Goal: Task Accomplishment & Management: Manage account settings

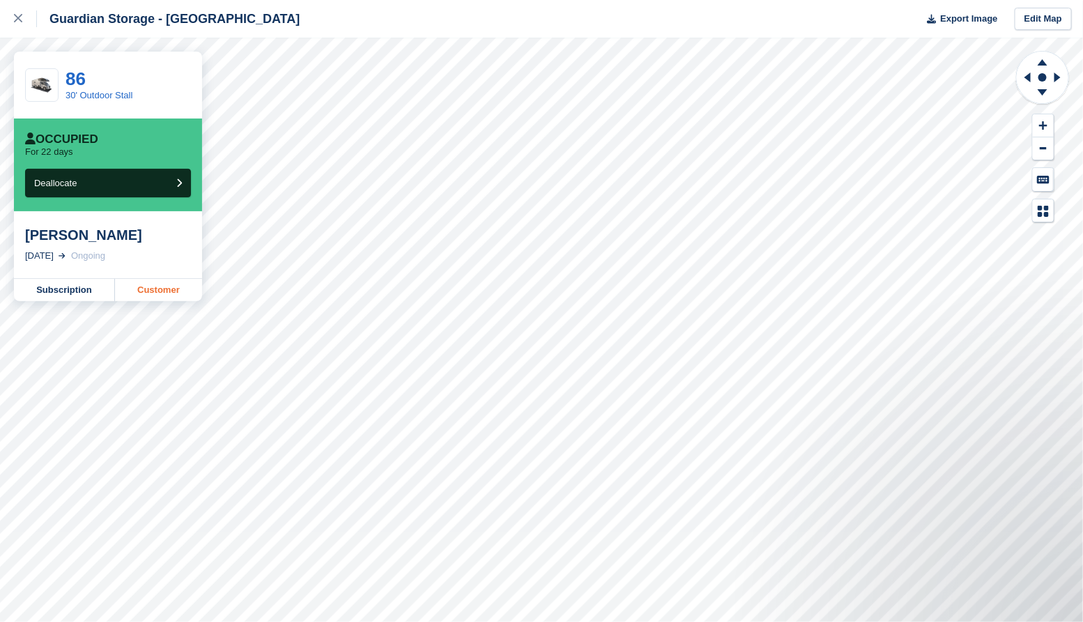
click at [145, 286] on link "Customer" at bounding box center [158, 290] width 87 height 22
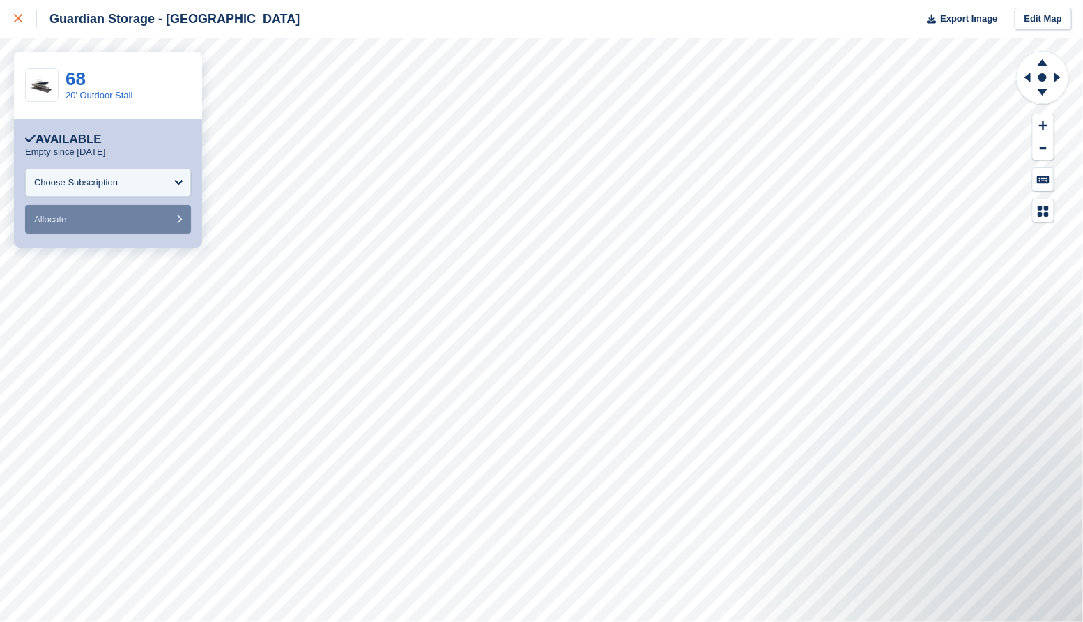
click at [26, 21] on div at bounding box center [25, 18] width 23 height 17
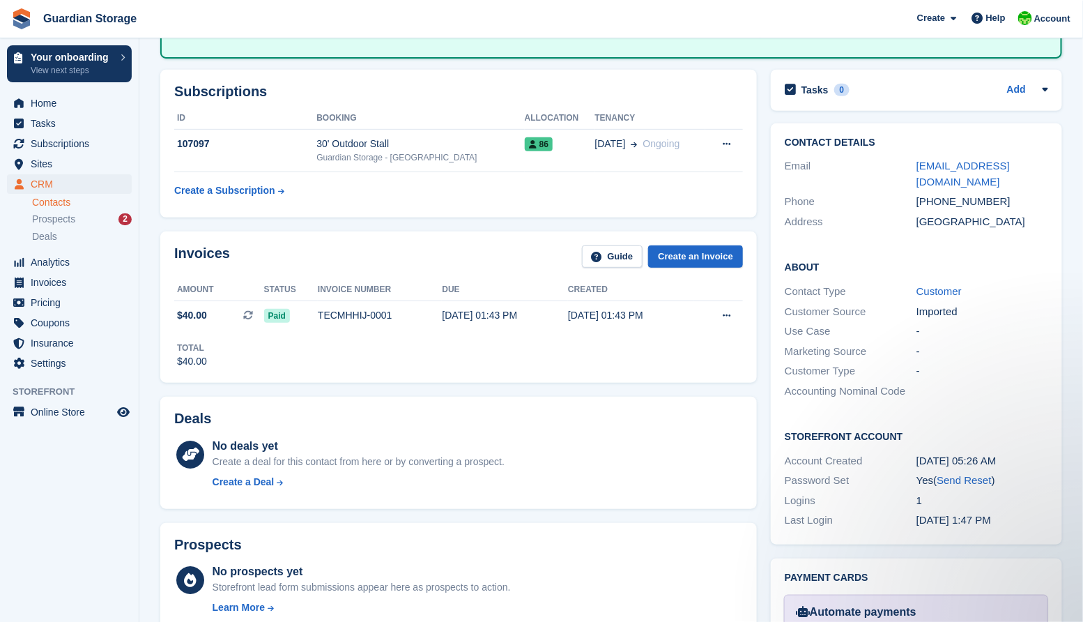
scroll to position [181, 0]
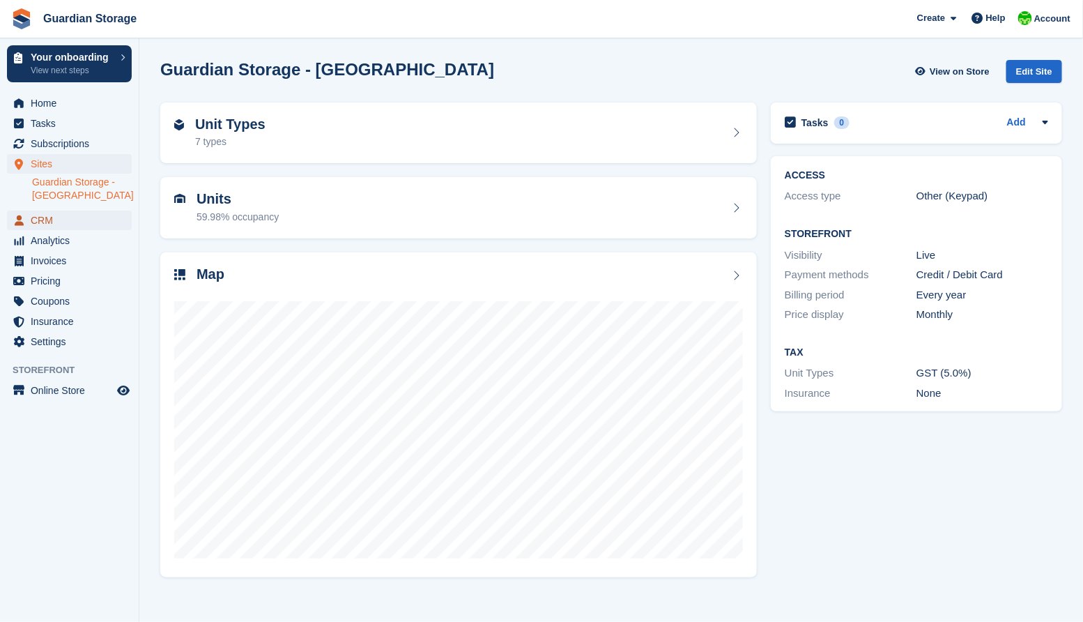
click at [51, 213] on span "CRM" at bounding box center [73, 220] width 84 height 20
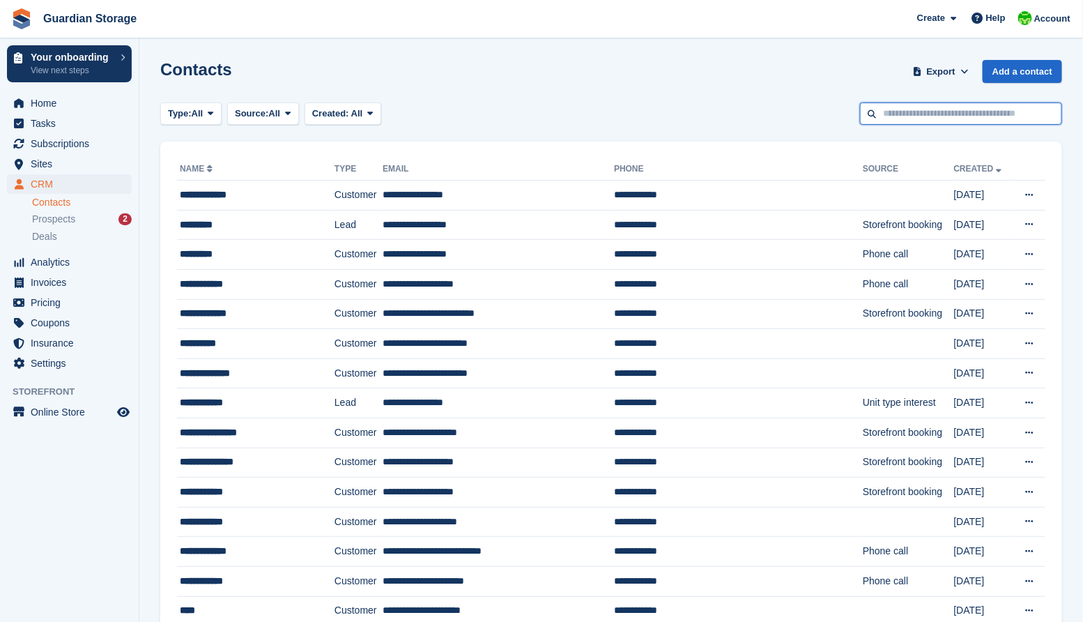
click at [888, 112] on input "text" at bounding box center [961, 113] width 202 height 23
type input "*********"
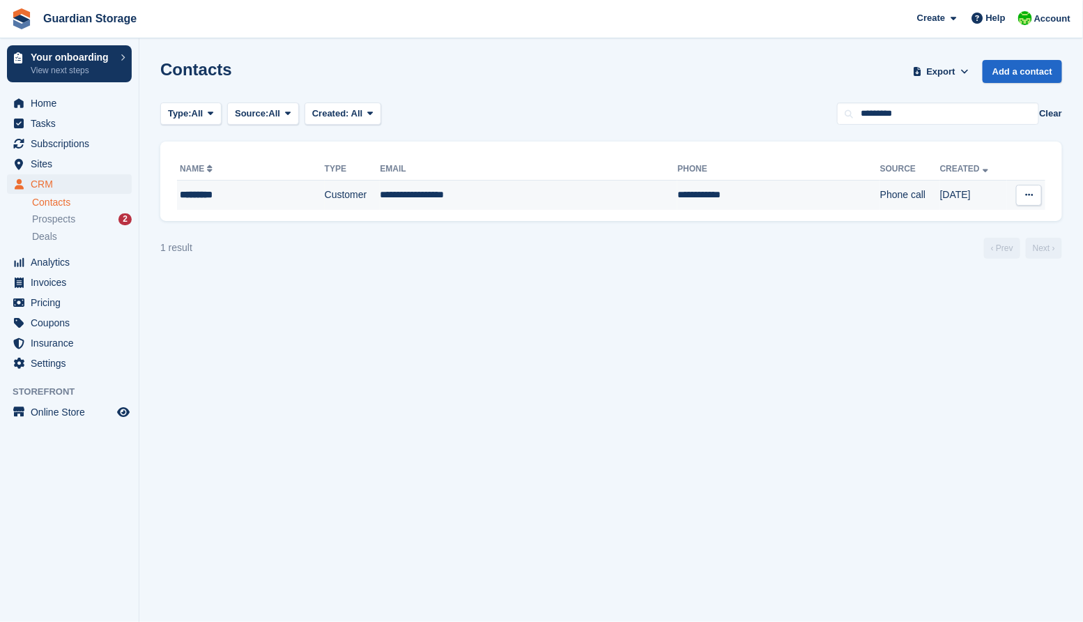
click at [217, 191] on div "*********" at bounding box center [234, 194] width 109 height 15
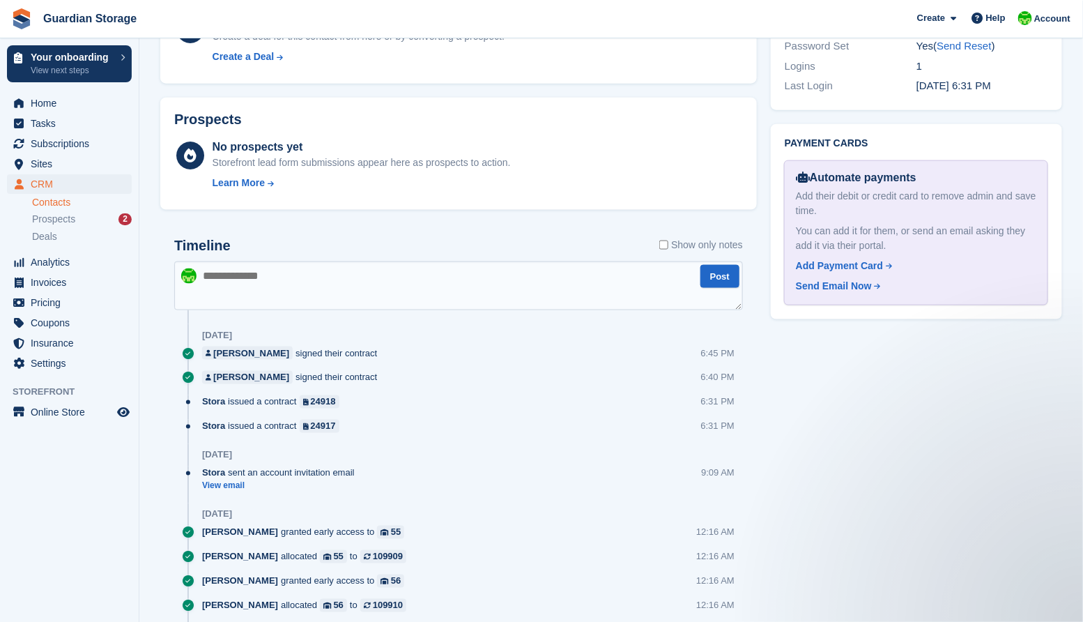
scroll to position [624, 0]
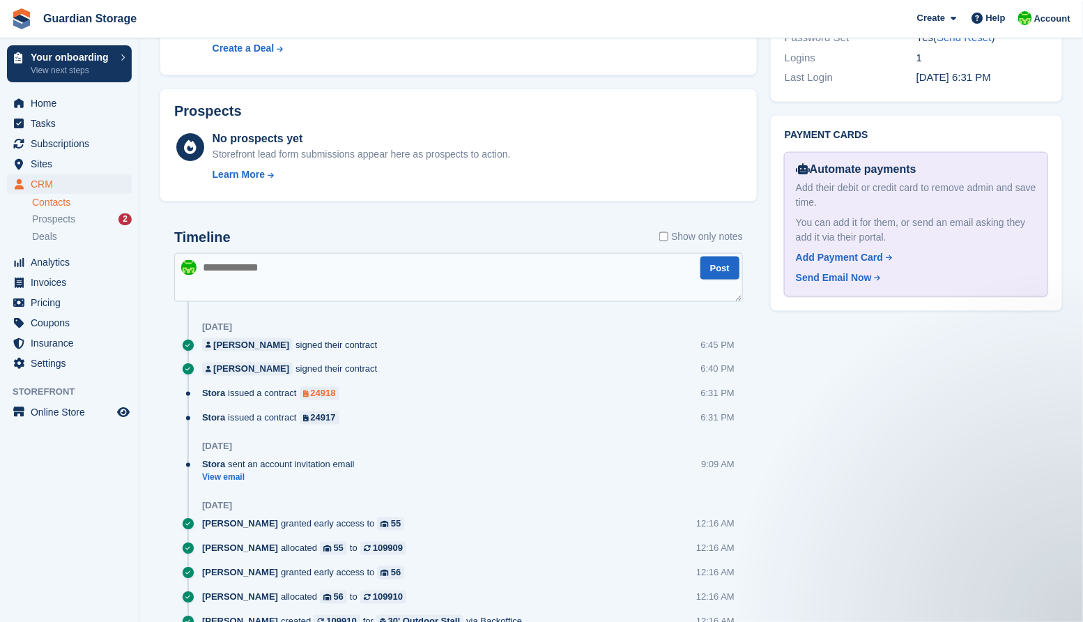
click at [326, 400] on div "24918" at bounding box center [323, 393] width 25 height 13
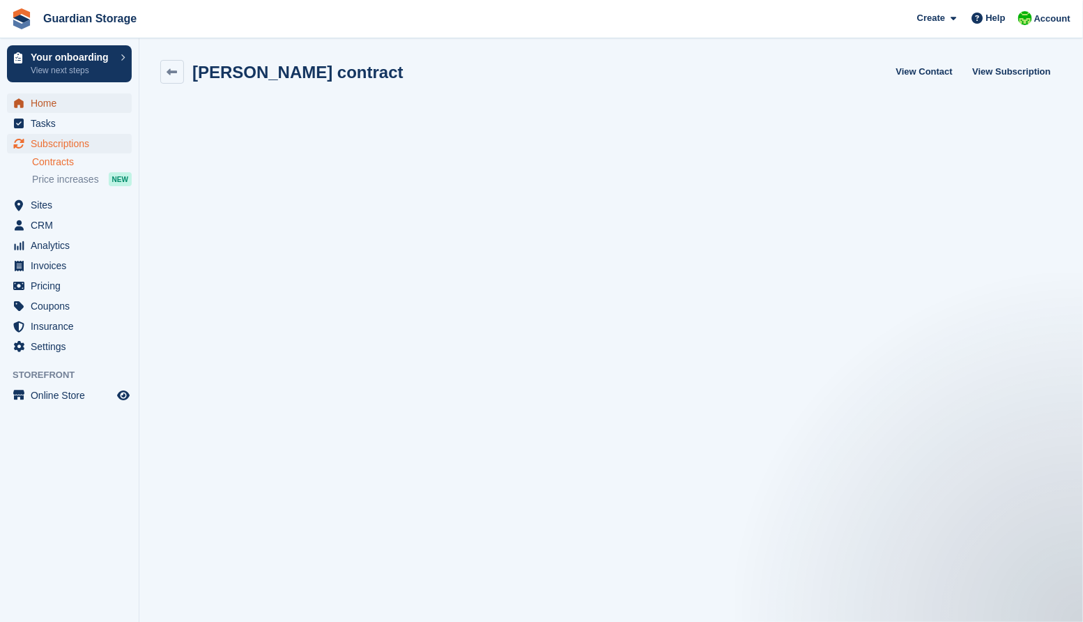
click at [45, 104] on span "Home" at bounding box center [73, 103] width 84 height 20
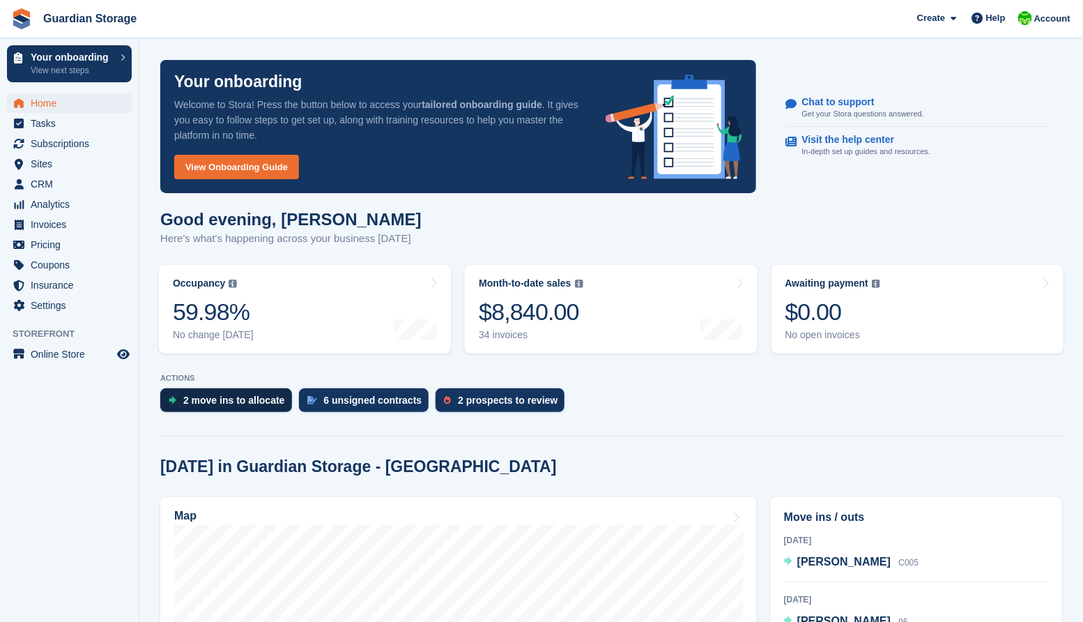
click at [233, 402] on div "2 move ins to allocate" at bounding box center [234, 399] width 102 height 11
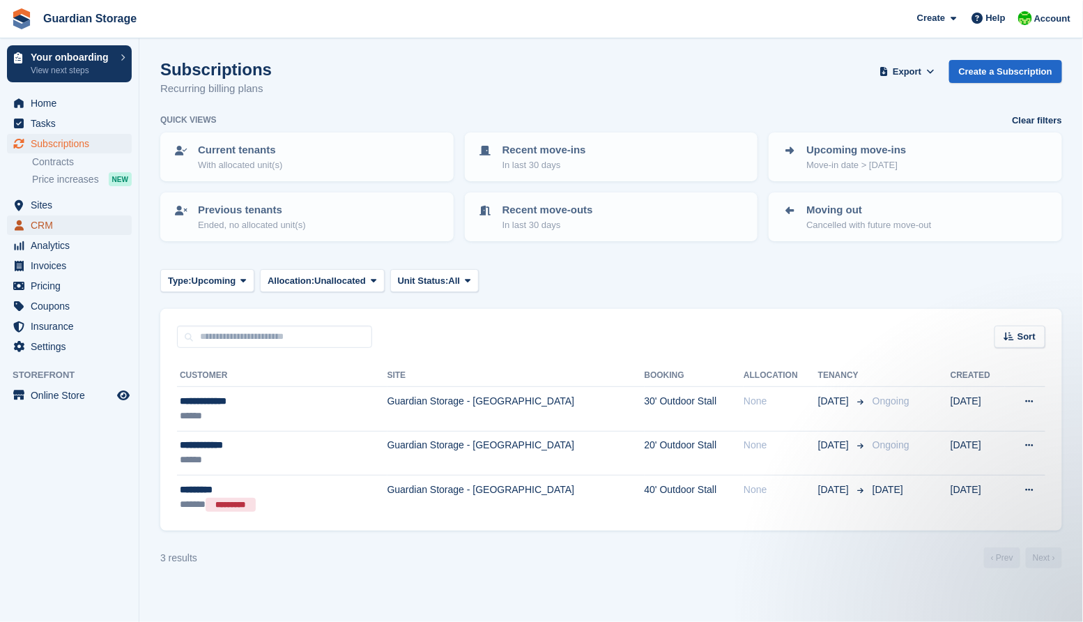
click at [42, 229] on span "CRM" at bounding box center [73, 225] width 84 height 20
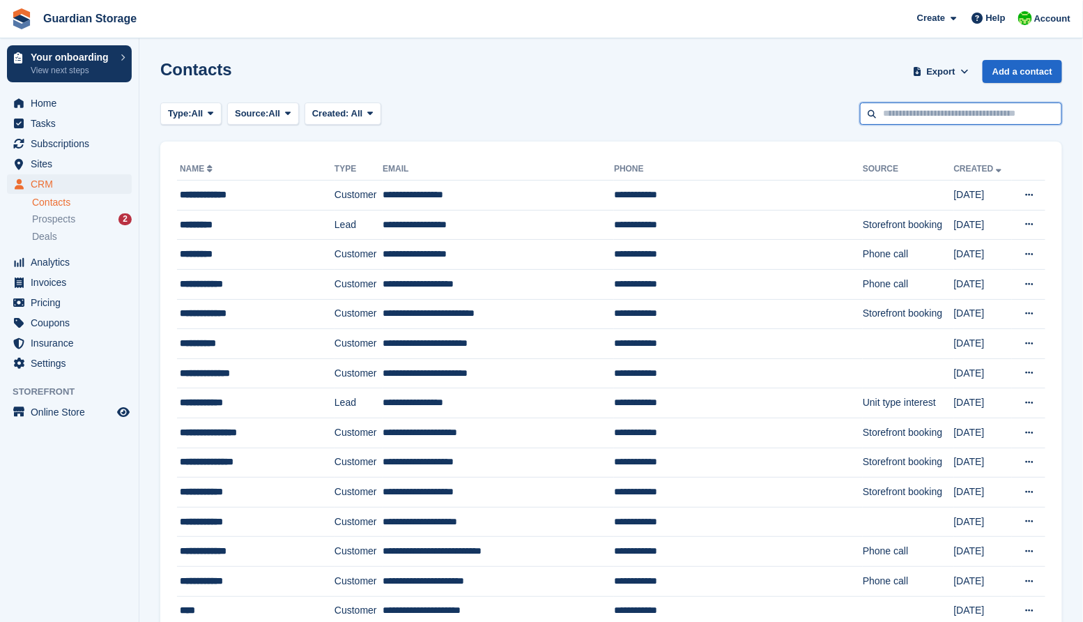
click at [904, 123] on input "text" at bounding box center [961, 113] width 202 height 23
type input "*********"
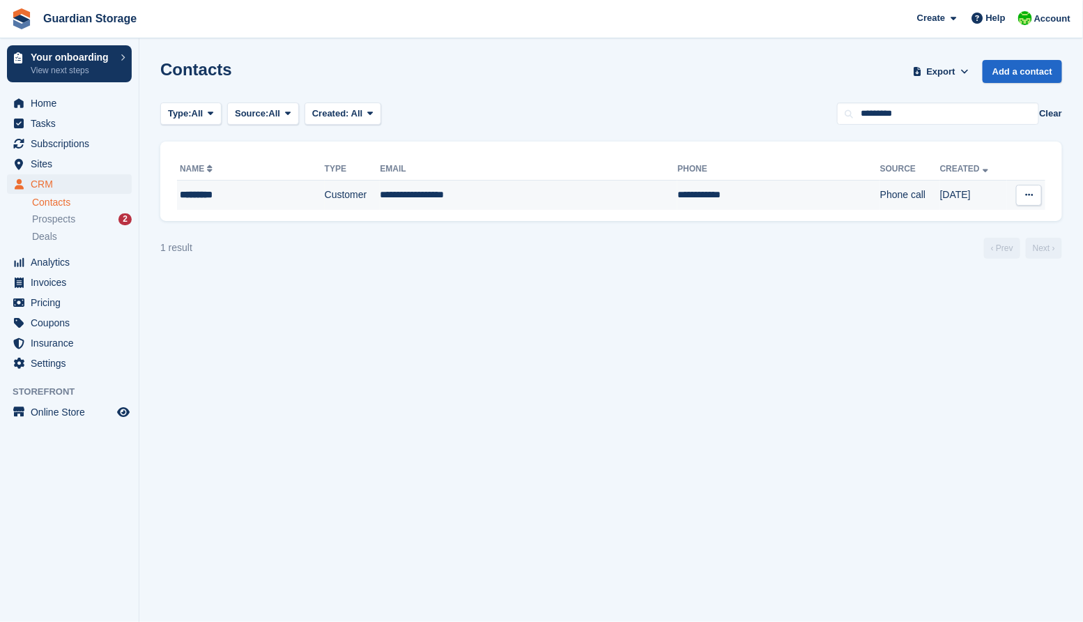
click at [325, 190] on td "Customer" at bounding box center [353, 194] width 56 height 29
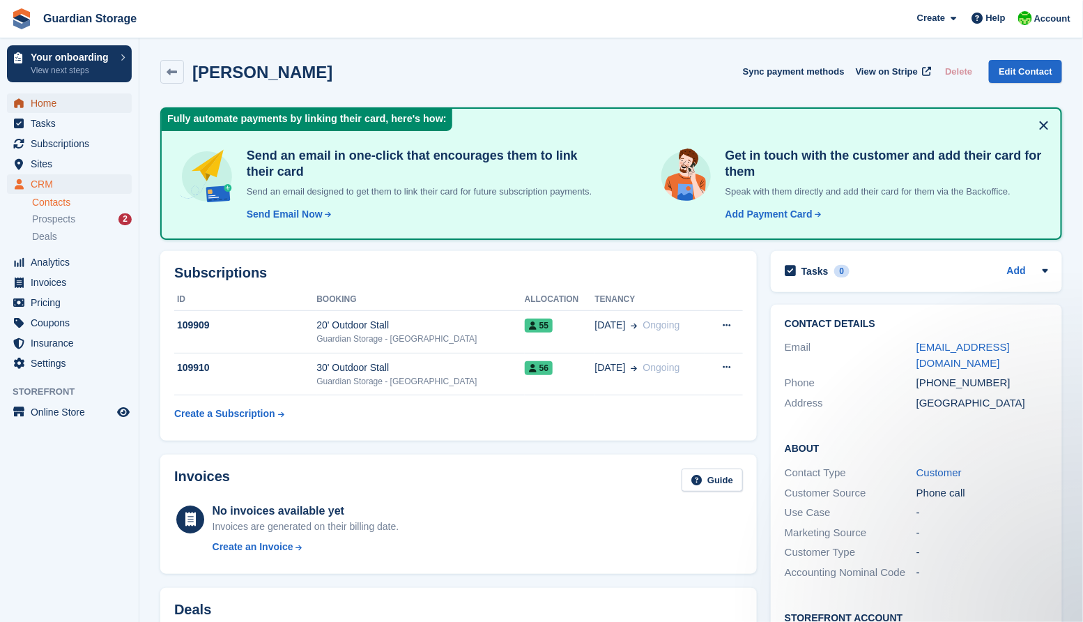
click at [45, 100] on span "Home" at bounding box center [73, 103] width 84 height 20
